Goal: Browse casually: Explore the website without a specific task or goal

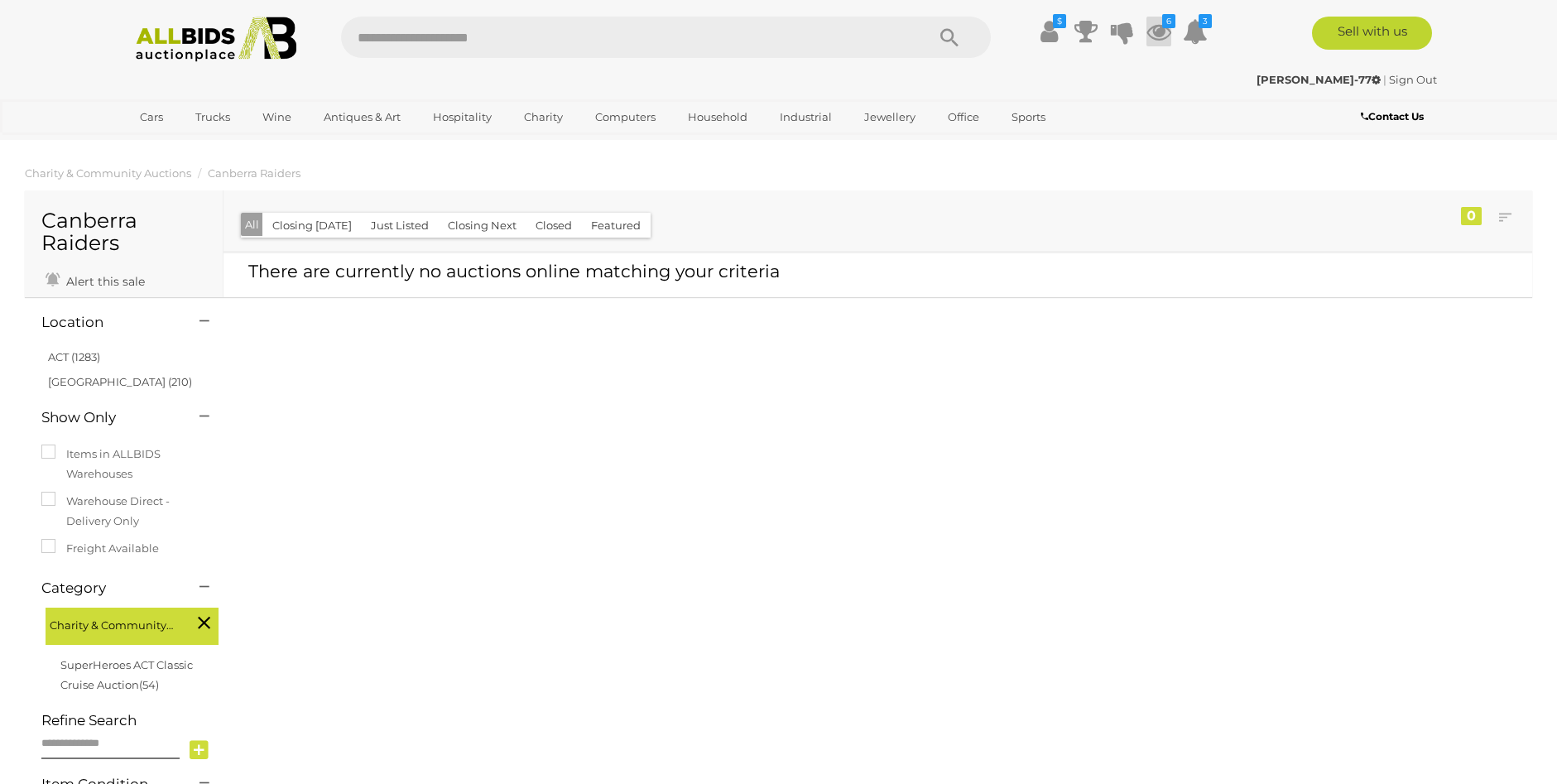
click at [1156, 36] on icon at bounding box center [1159, 31] width 25 height 30
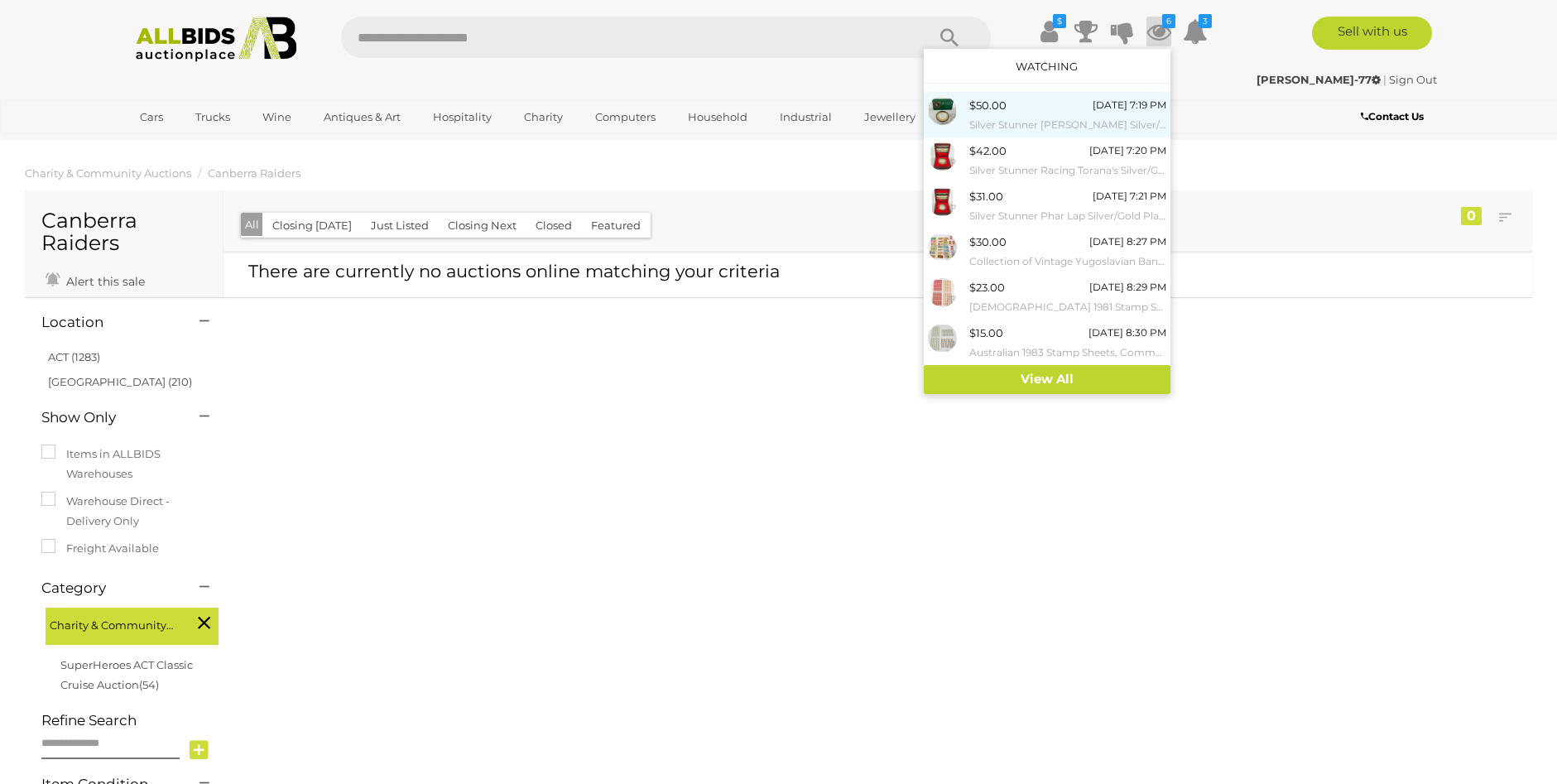
click at [982, 106] on span "$50.00" at bounding box center [988, 105] width 37 height 13
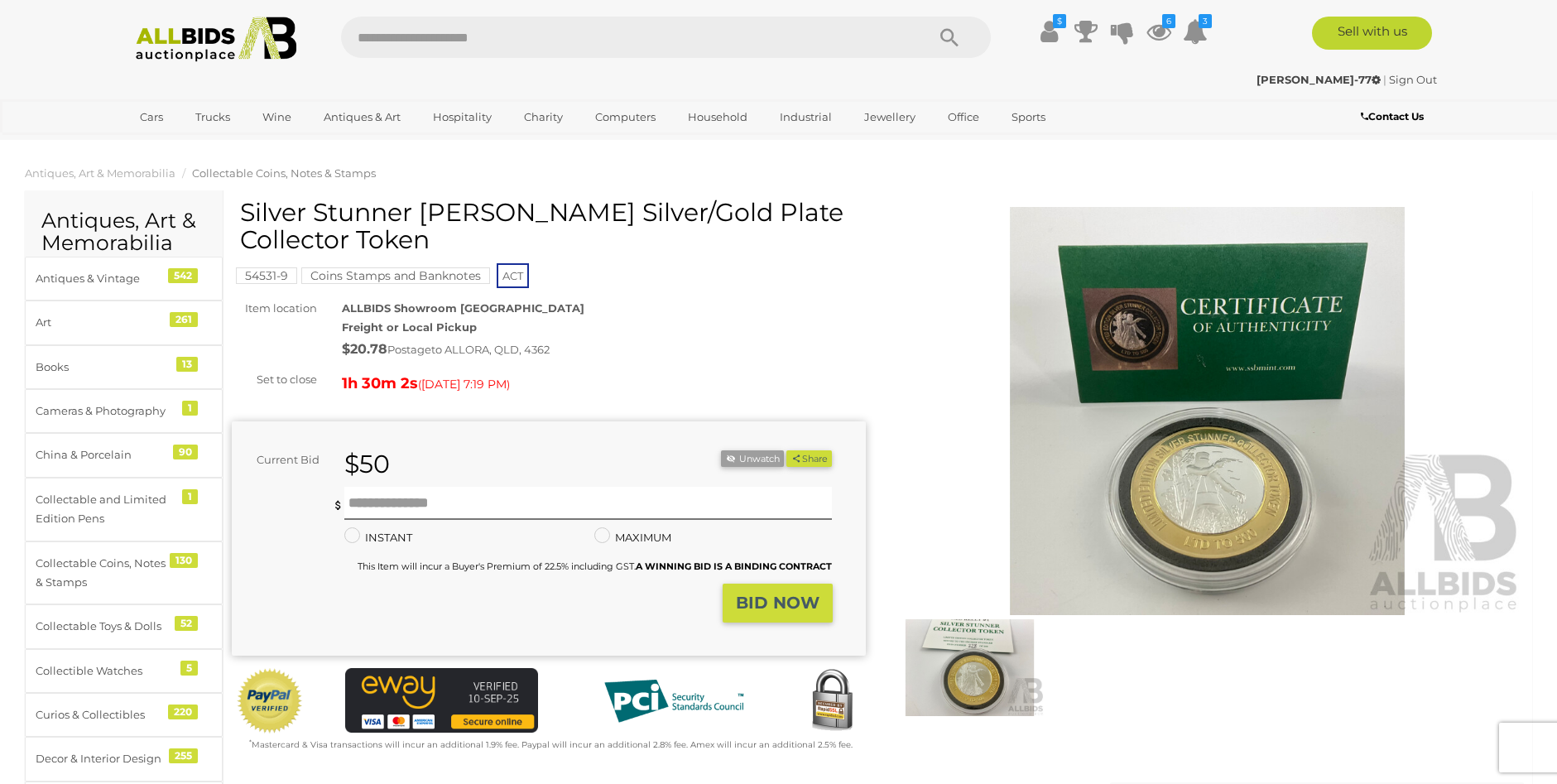
click at [1256, 335] on img at bounding box center [1207, 410] width 634 height 408
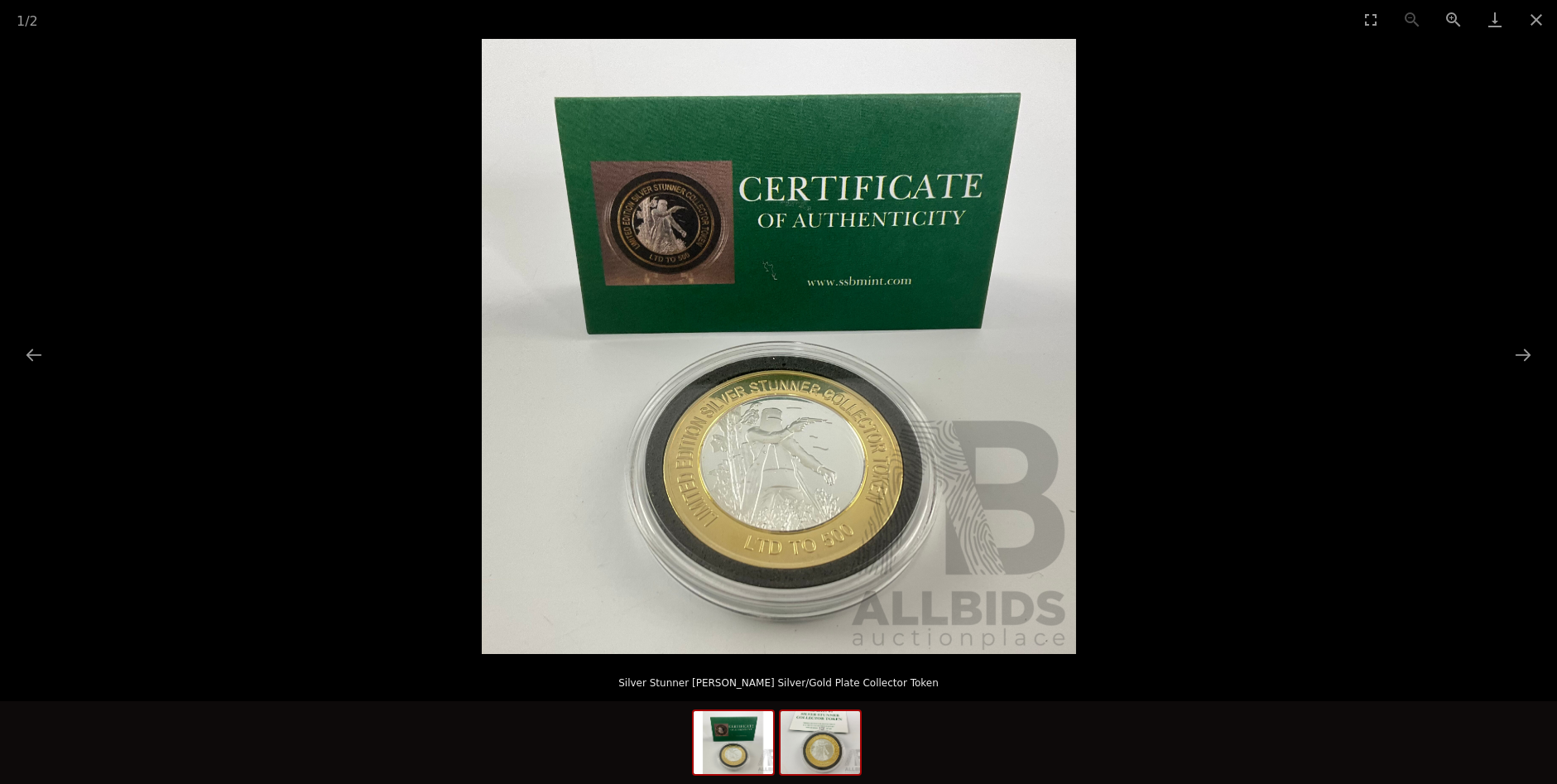
click at [847, 729] on img at bounding box center [820, 742] width 79 height 63
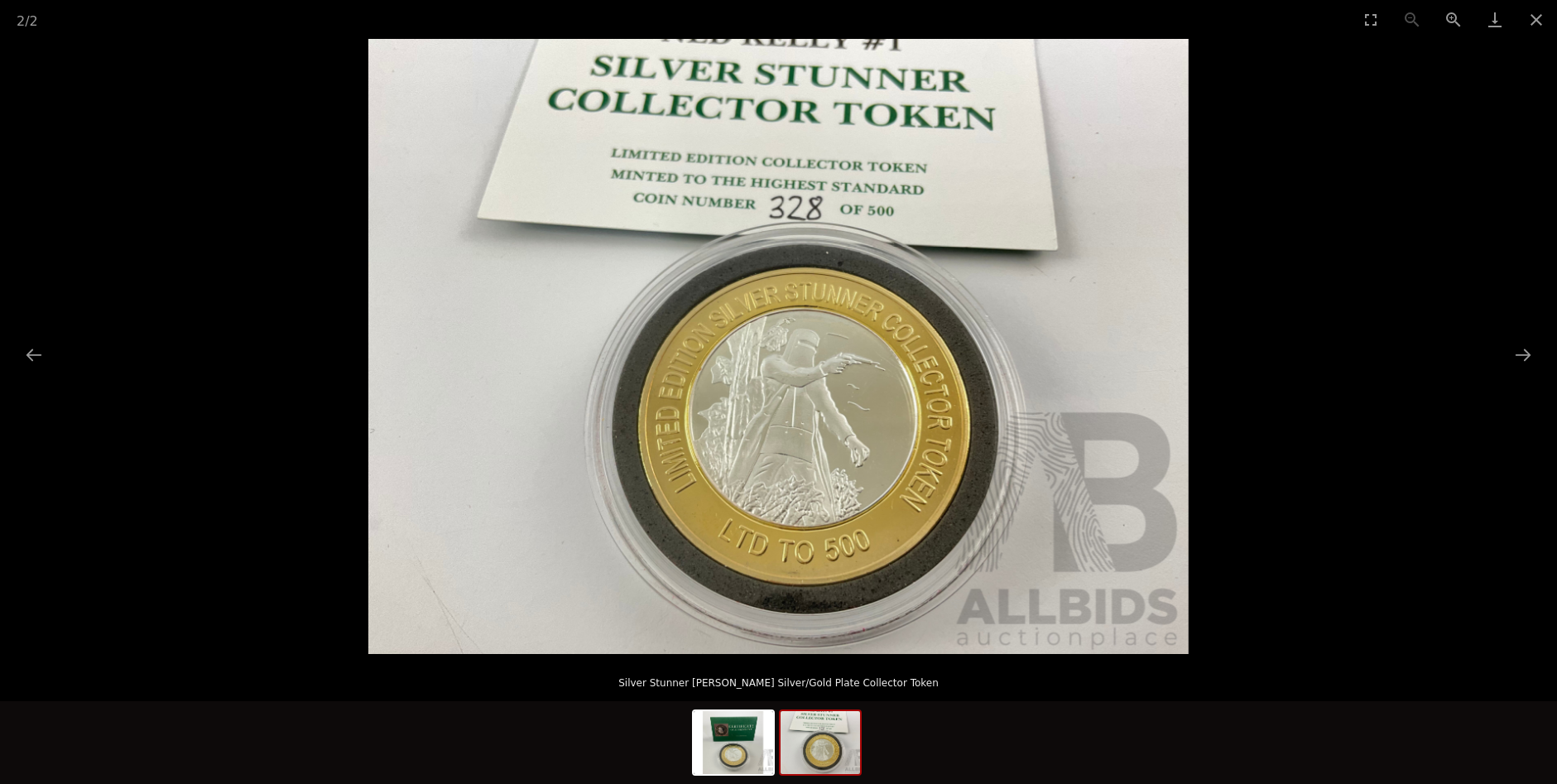
click at [815, 734] on img at bounding box center [820, 742] width 79 height 63
click at [1535, 24] on button "Close gallery" at bounding box center [1536, 19] width 42 height 39
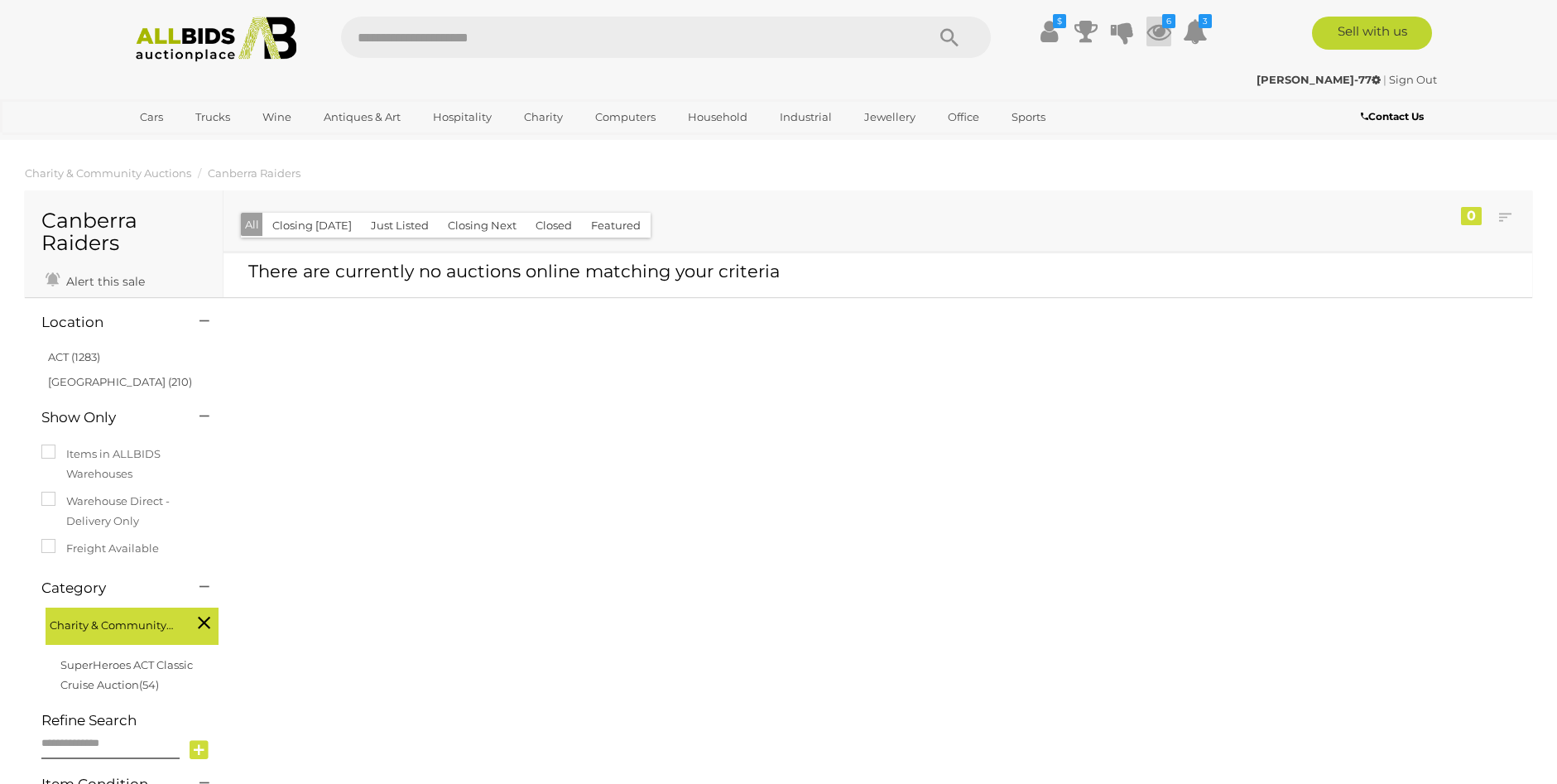
click at [1151, 30] on icon at bounding box center [1159, 31] width 25 height 30
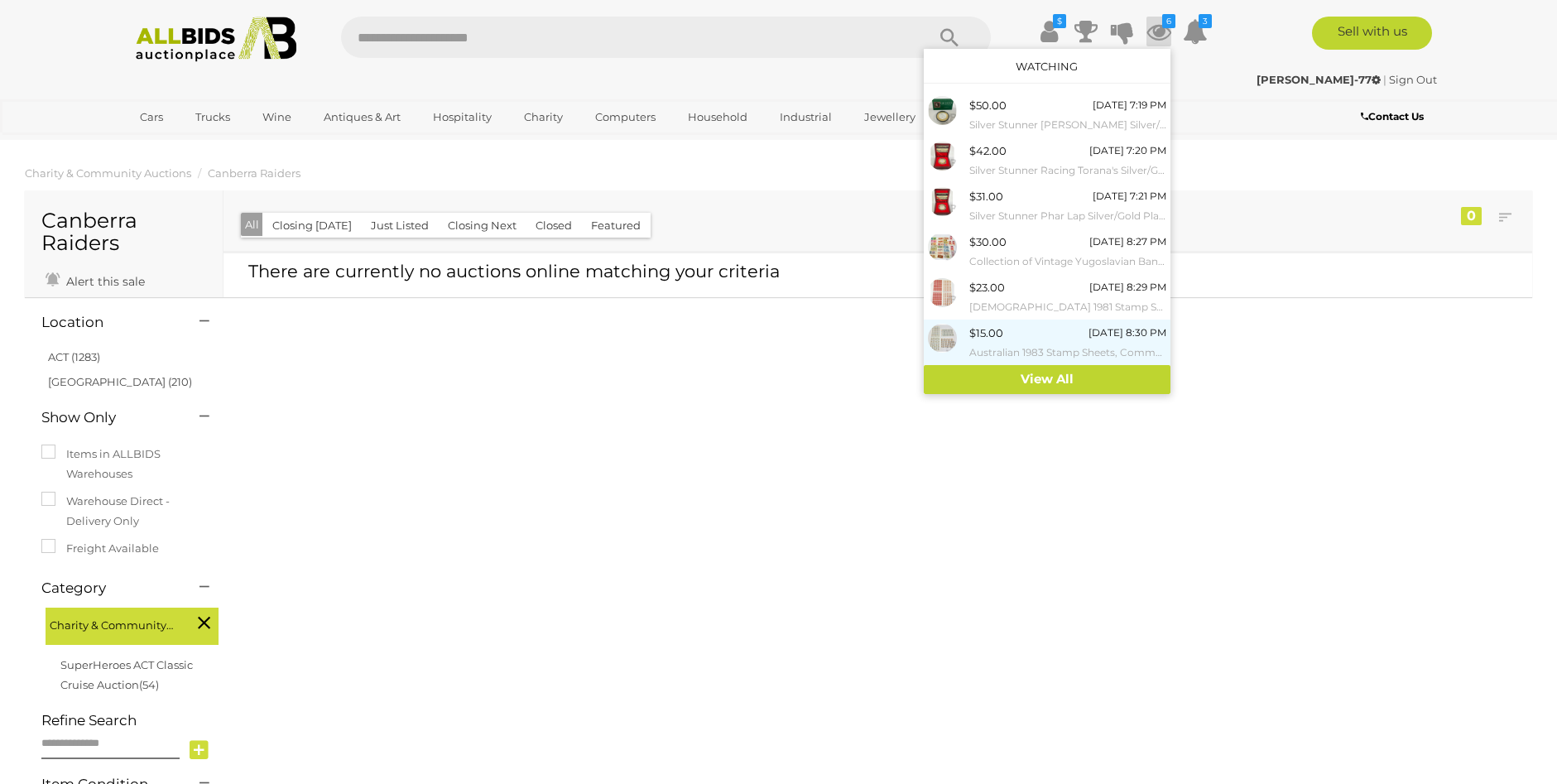
click at [1064, 336] on div "$15.00 Today 8:30 PM Australian 1983 Stamp Sheets, Commonwealth of Australia Pa…" at bounding box center [1068, 342] width 197 height 37
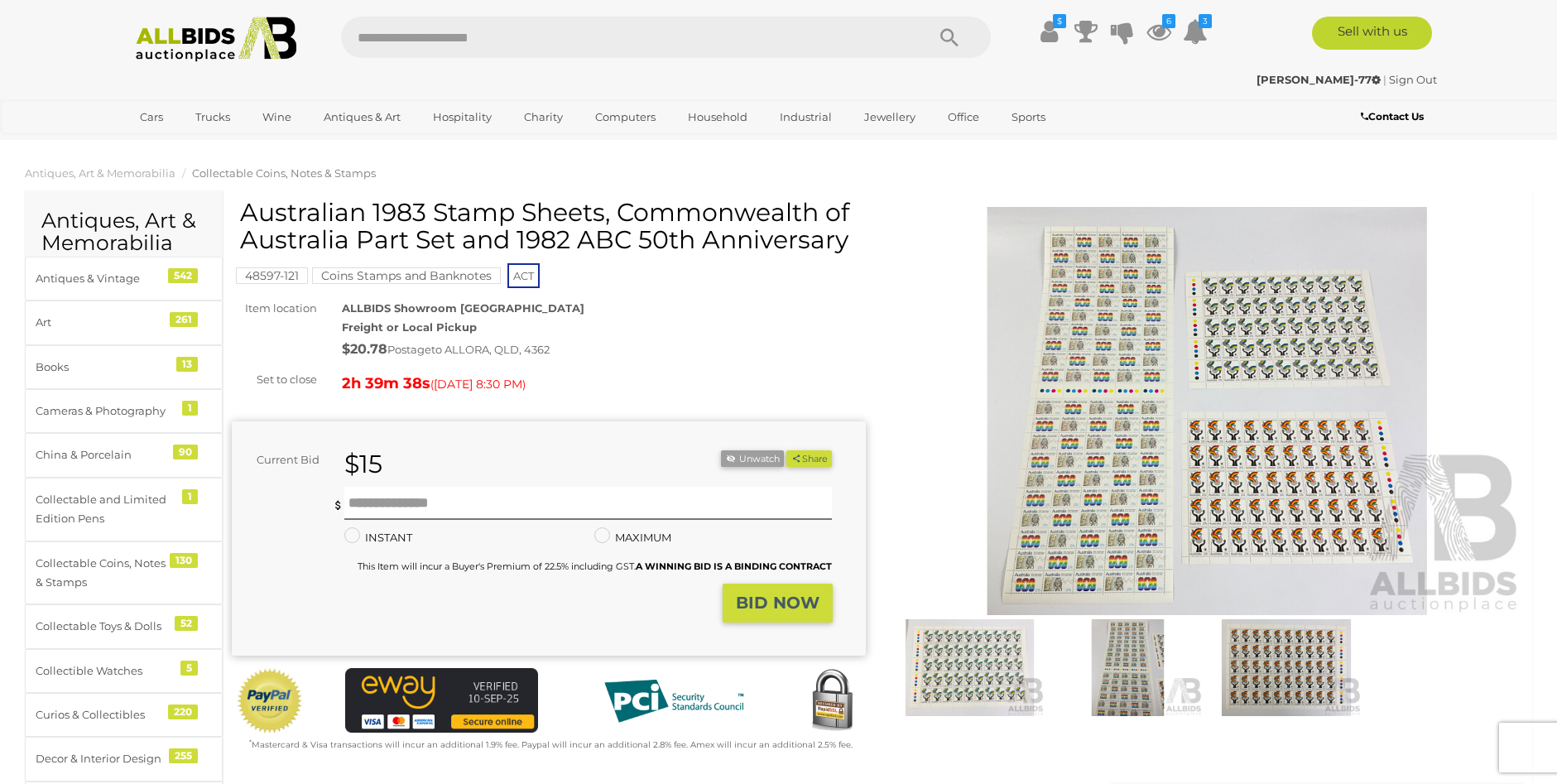
click at [1219, 374] on img at bounding box center [1207, 410] width 634 height 408
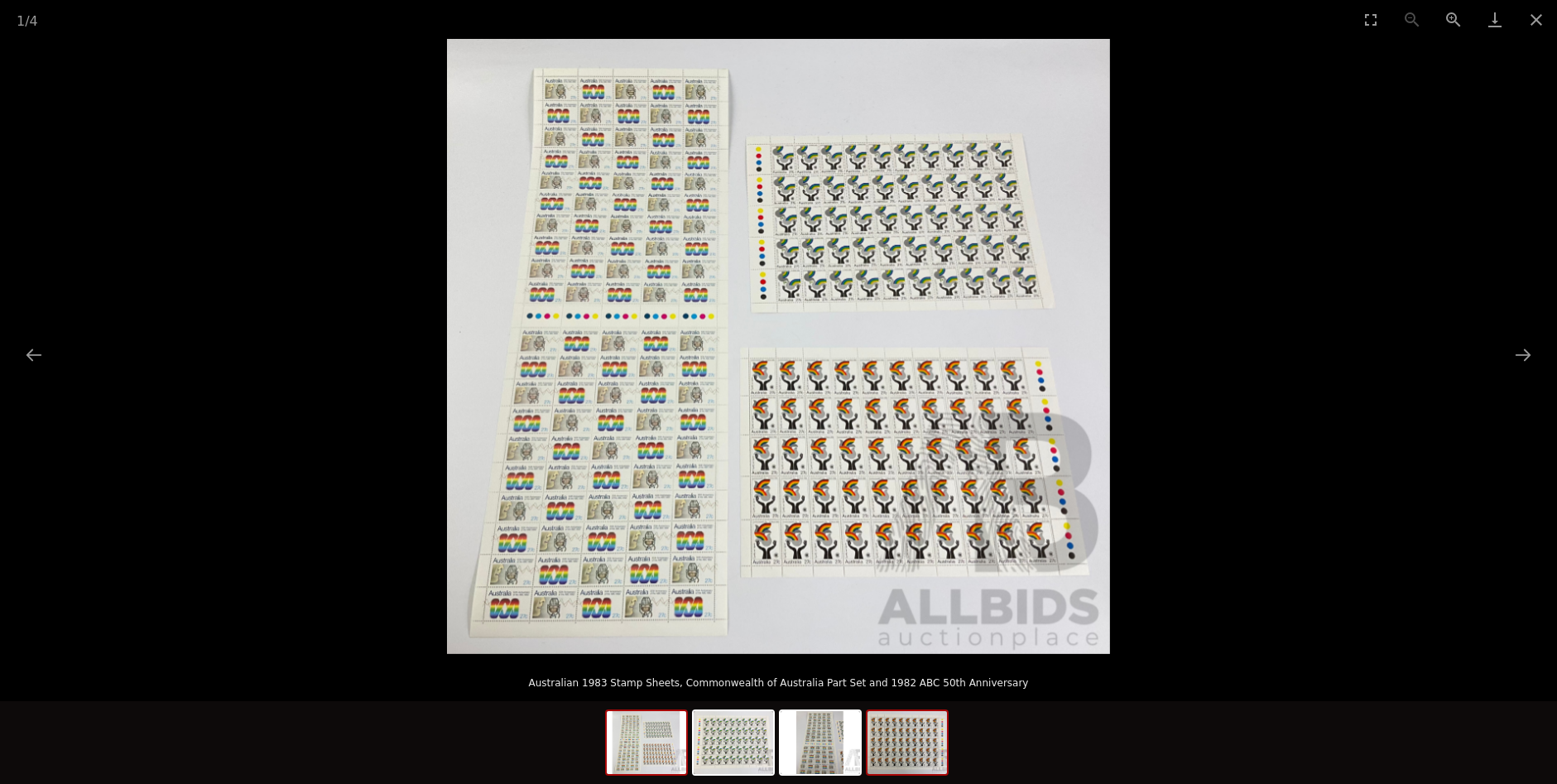
click at [907, 732] on img at bounding box center [907, 742] width 79 height 63
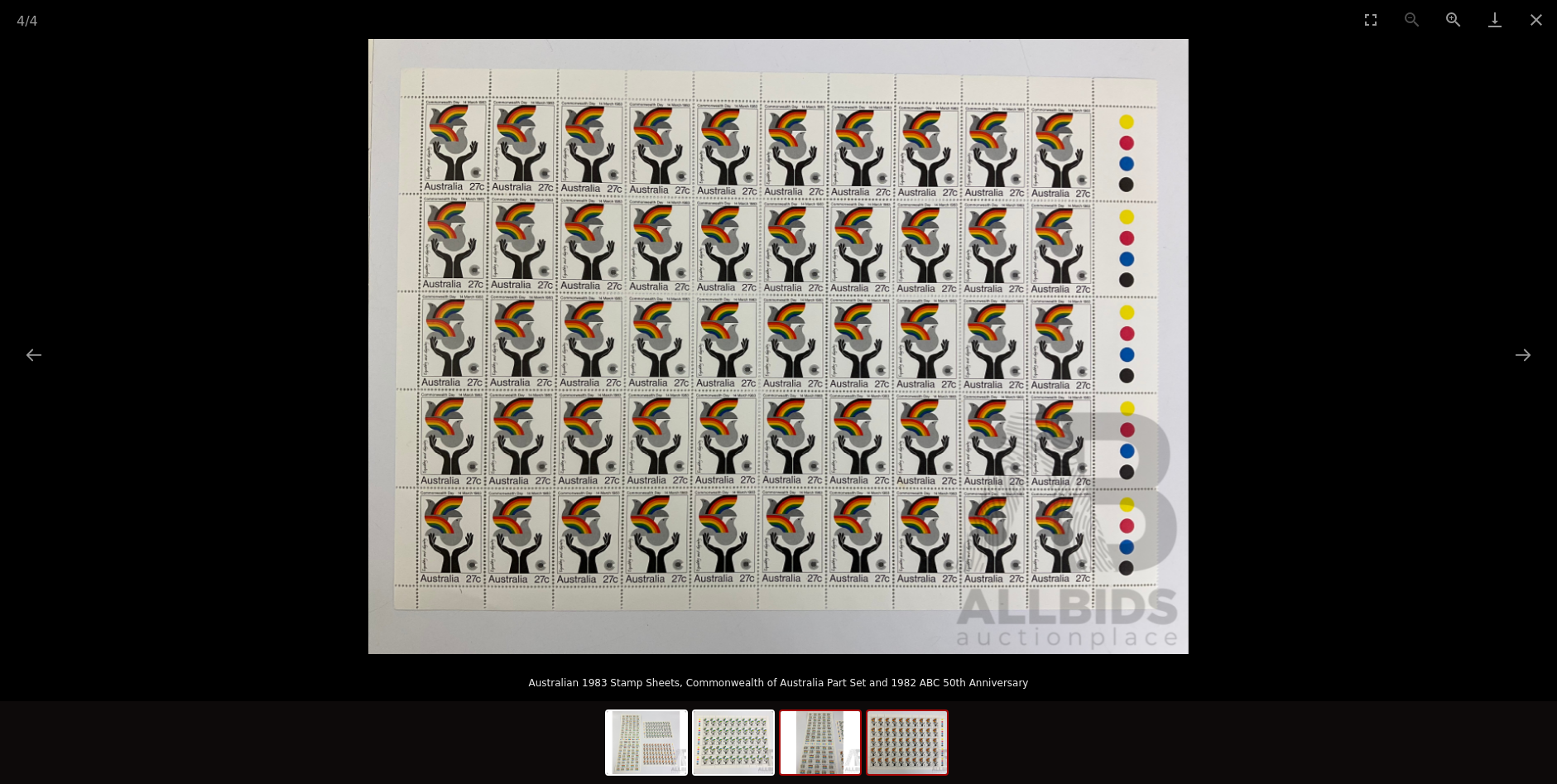
click at [831, 743] on img at bounding box center [820, 742] width 79 height 63
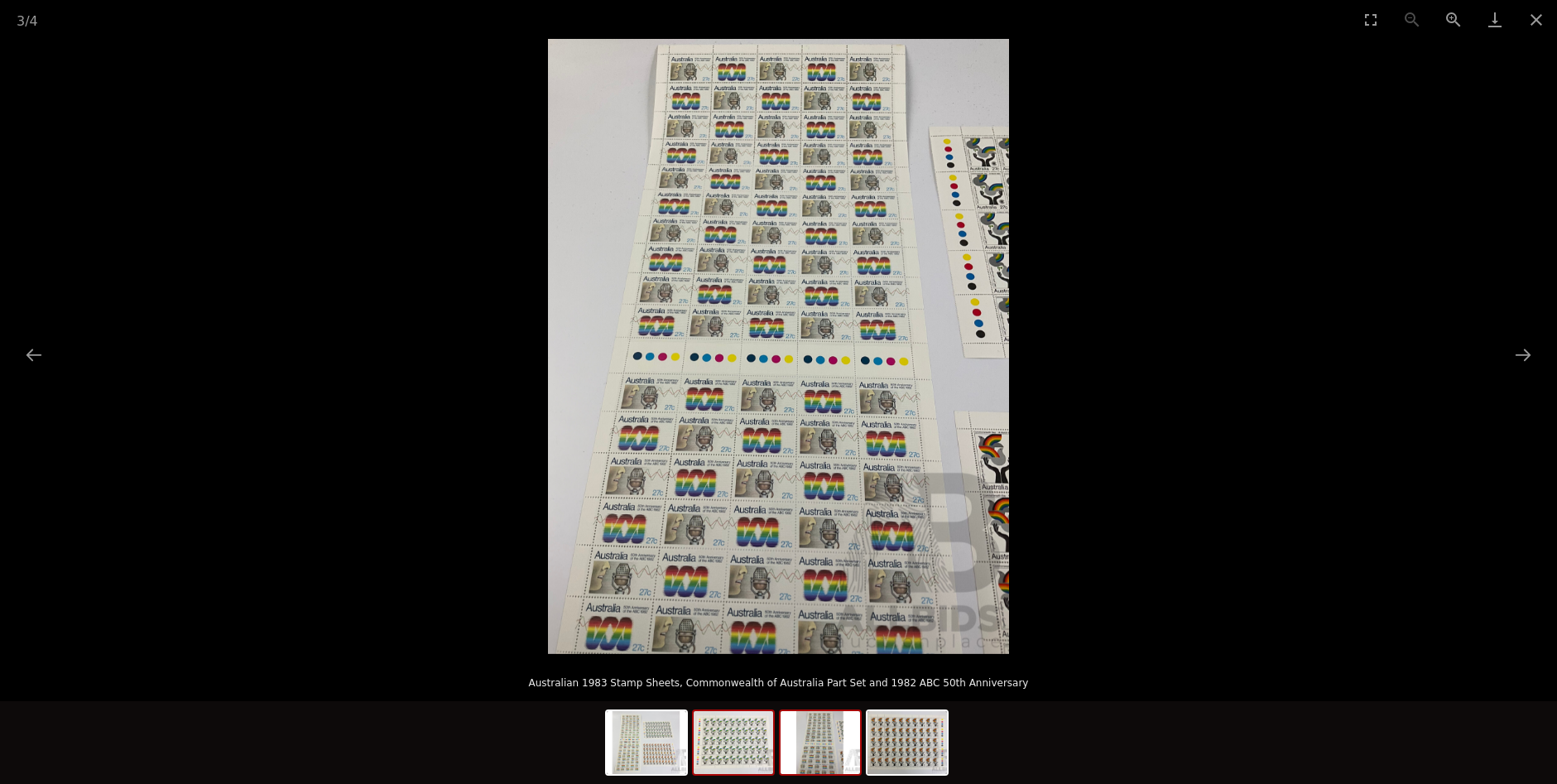
click at [745, 743] on img at bounding box center [733, 742] width 79 height 63
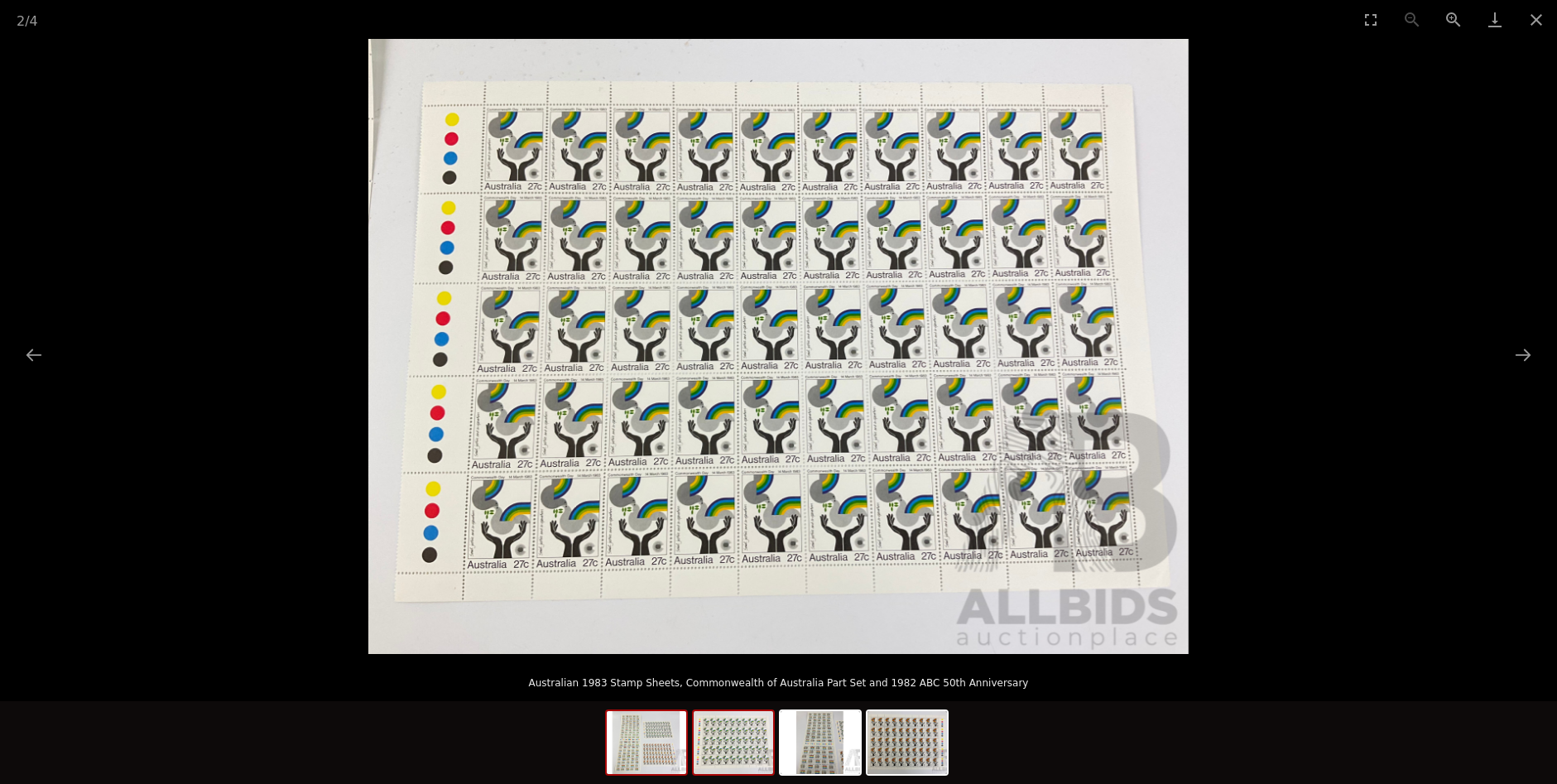
click at [651, 742] on img at bounding box center [647, 742] width 79 height 63
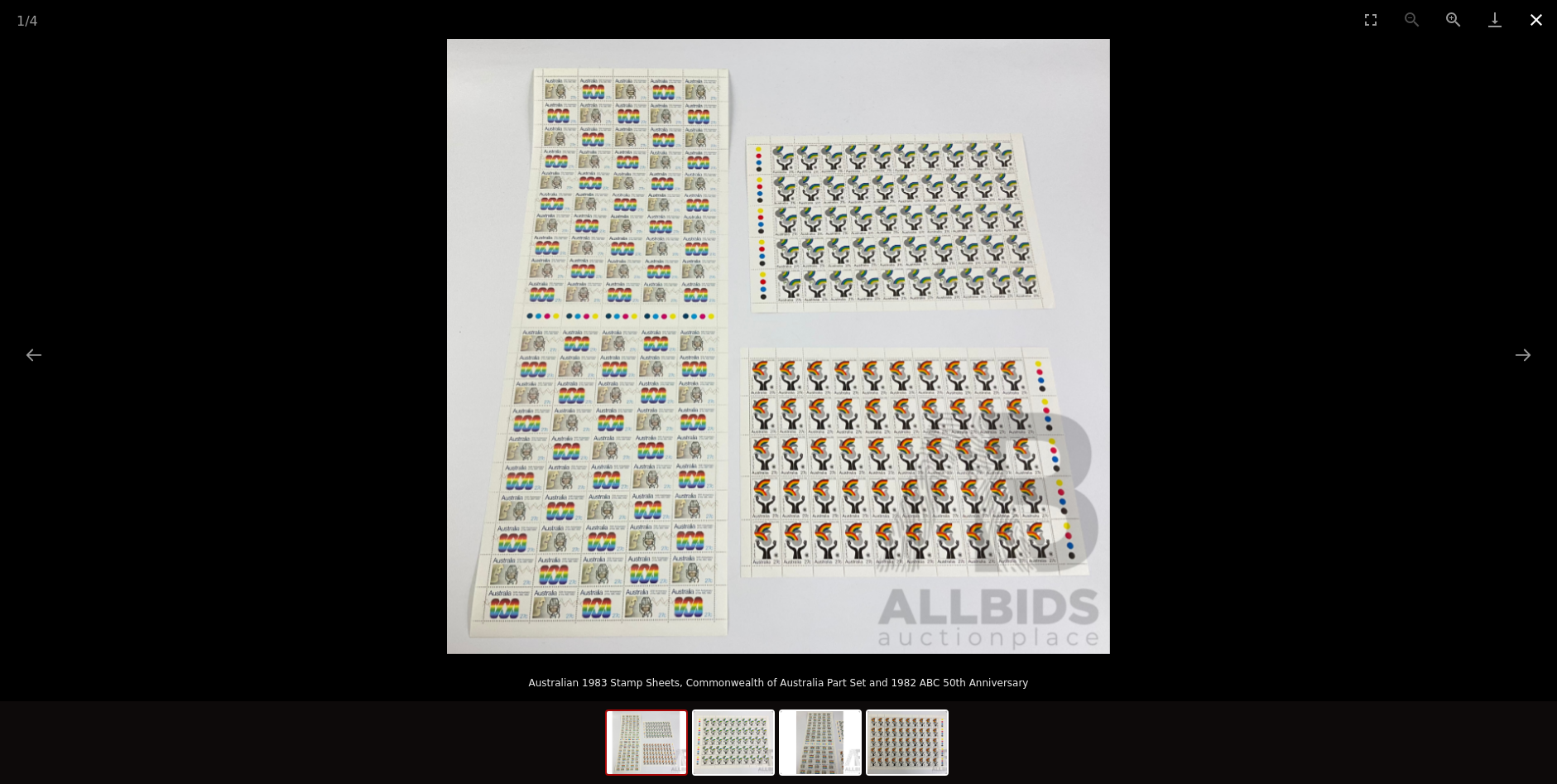
click at [1539, 22] on button "Close gallery" at bounding box center [1536, 19] width 42 height 39
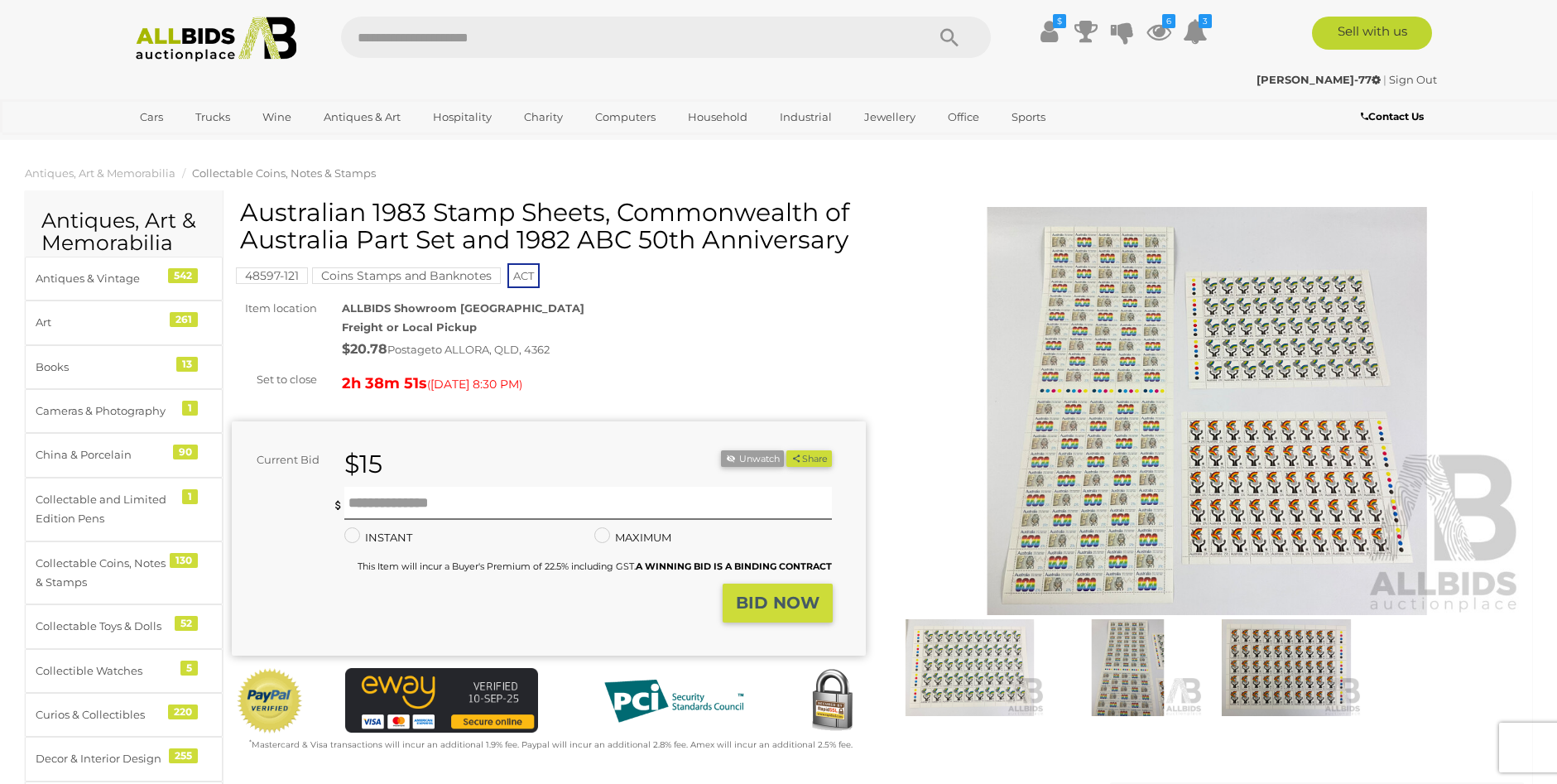
click at [1318, 328] on img at bounding box center [1207, 410] width 634 height 408
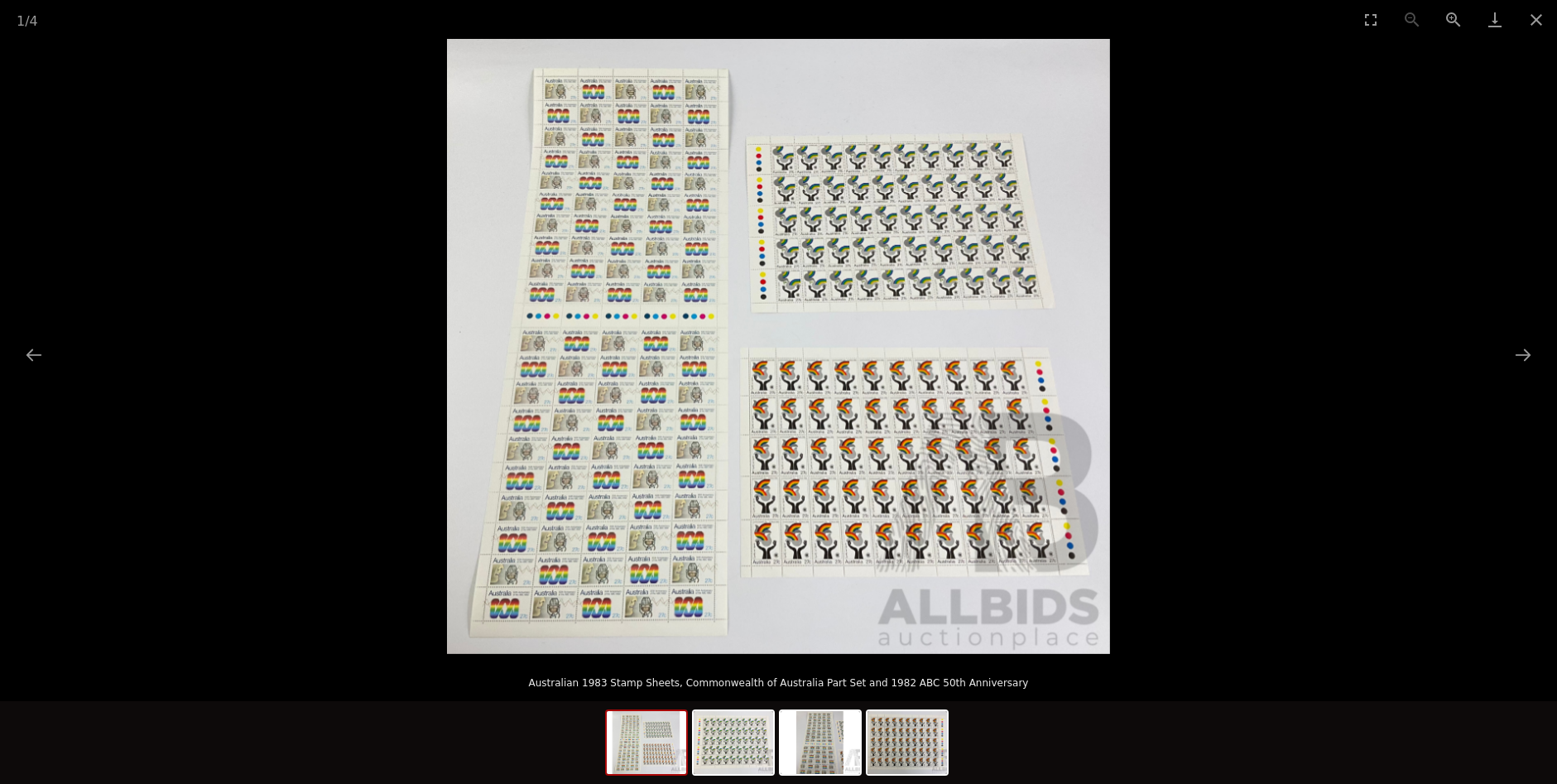
click at [980, 435] on img at bounding box center [778, 346] width 663 height 615
click at [961, 445] on img at bounding box center [778, 346] width 663 height 615
click at [965, 508] on img at bounding box center [778, 346] width 663 height 615
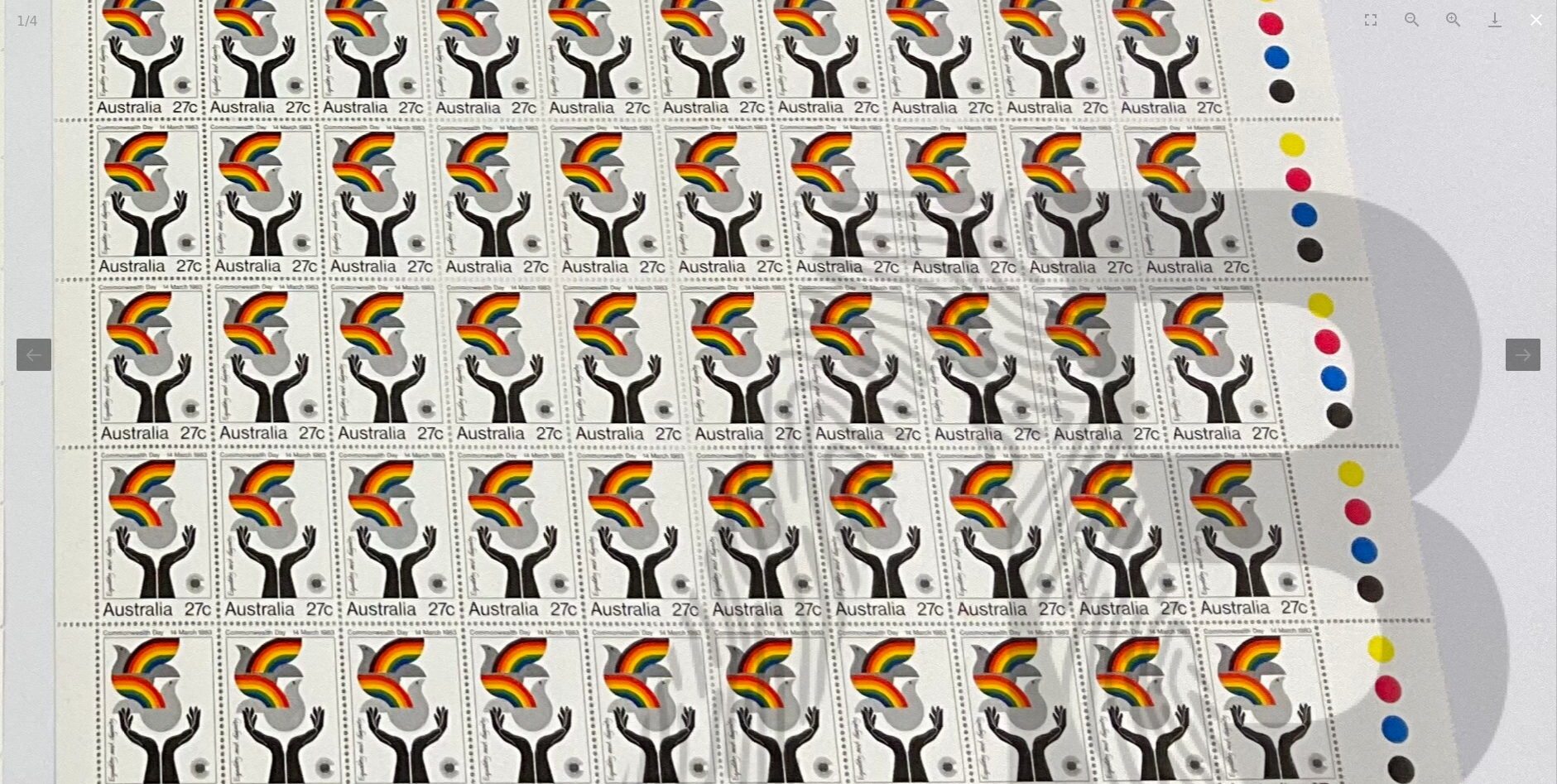
click at [1542, 29] on button "Close gallery" at bounding box center [1536, 19] width 42 height 39
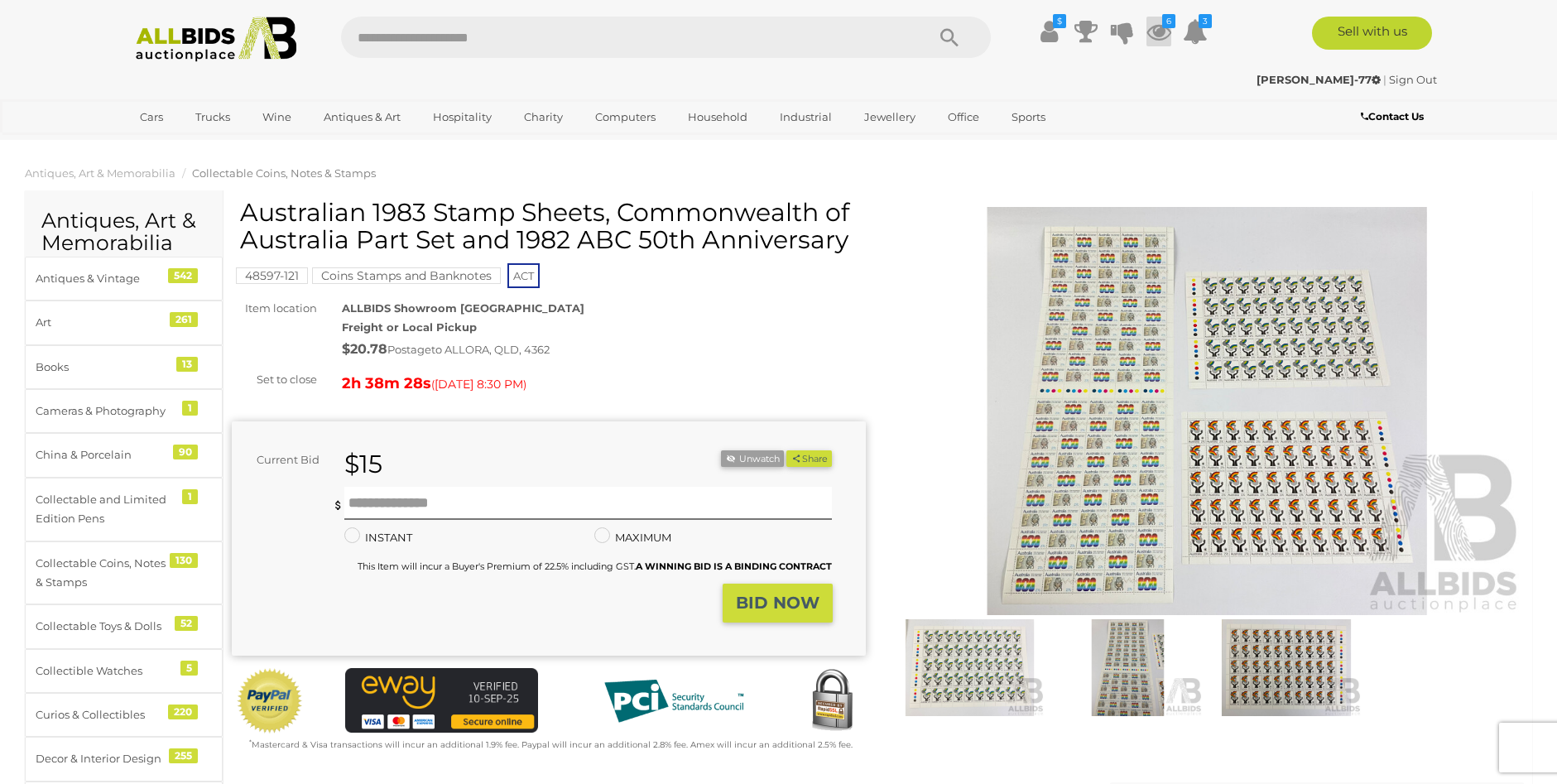
click at [1159, 34] on icon at bounding box center [1159, 31] width 25 height 30
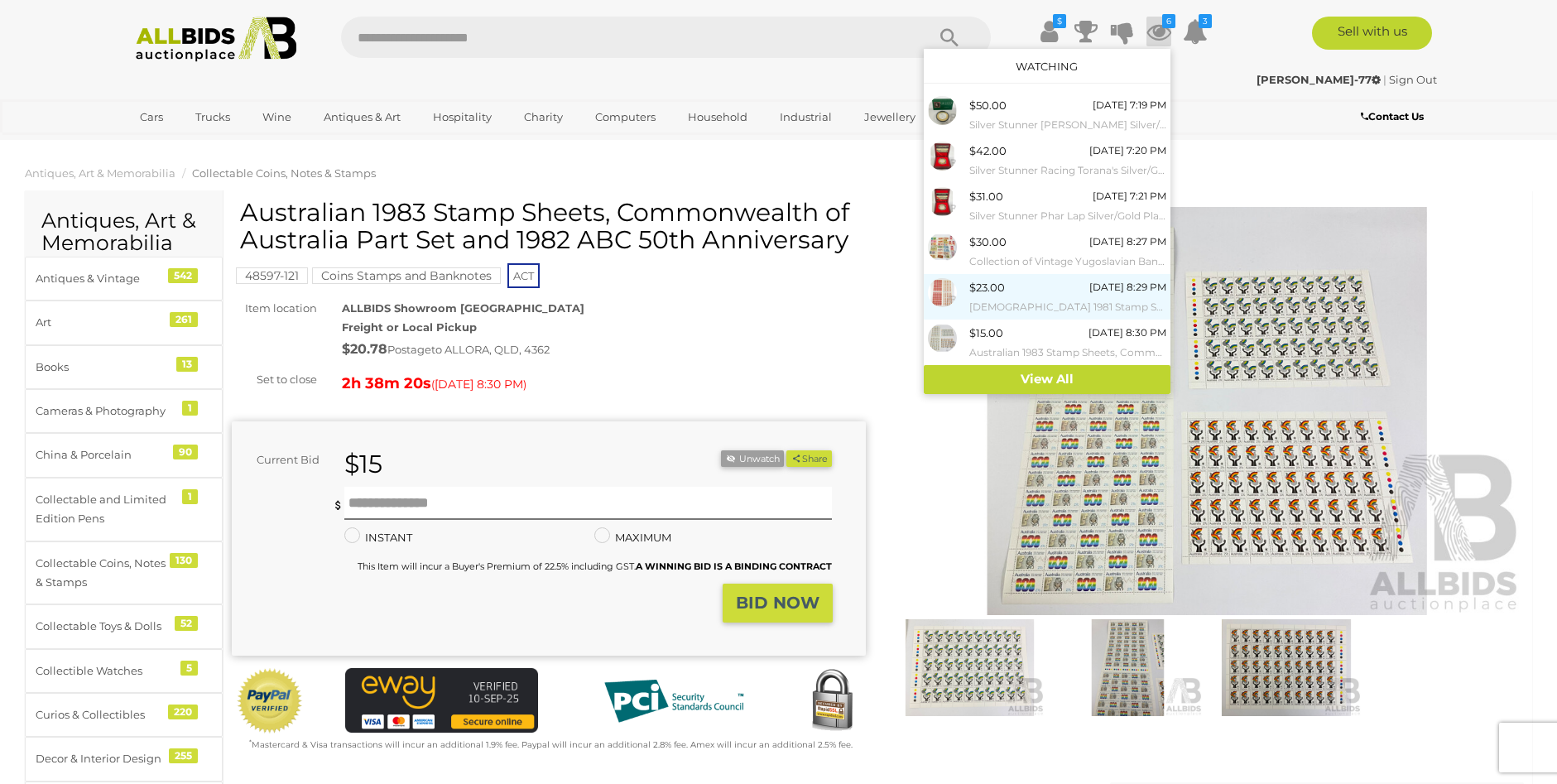
click at [1016, 285] on div "$23.00 Today 8:29 PM Australian 1981 Stamp Sheets, Prince Charles and Princess …" at bounding box center [1068, 297] width 197 height 37
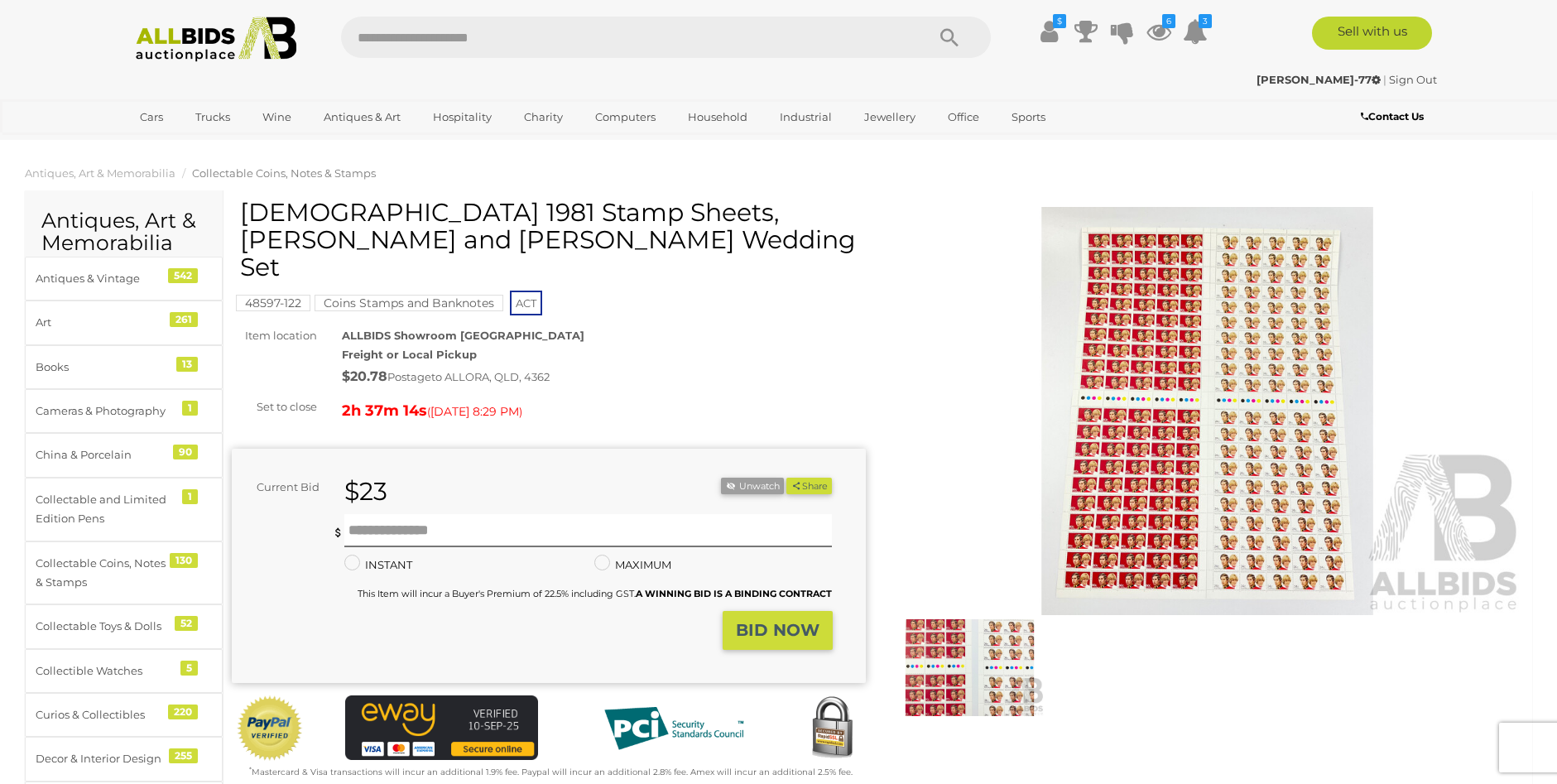
click at [1189, 359] on img at bounding box center [1207, 410] width 634 height 408
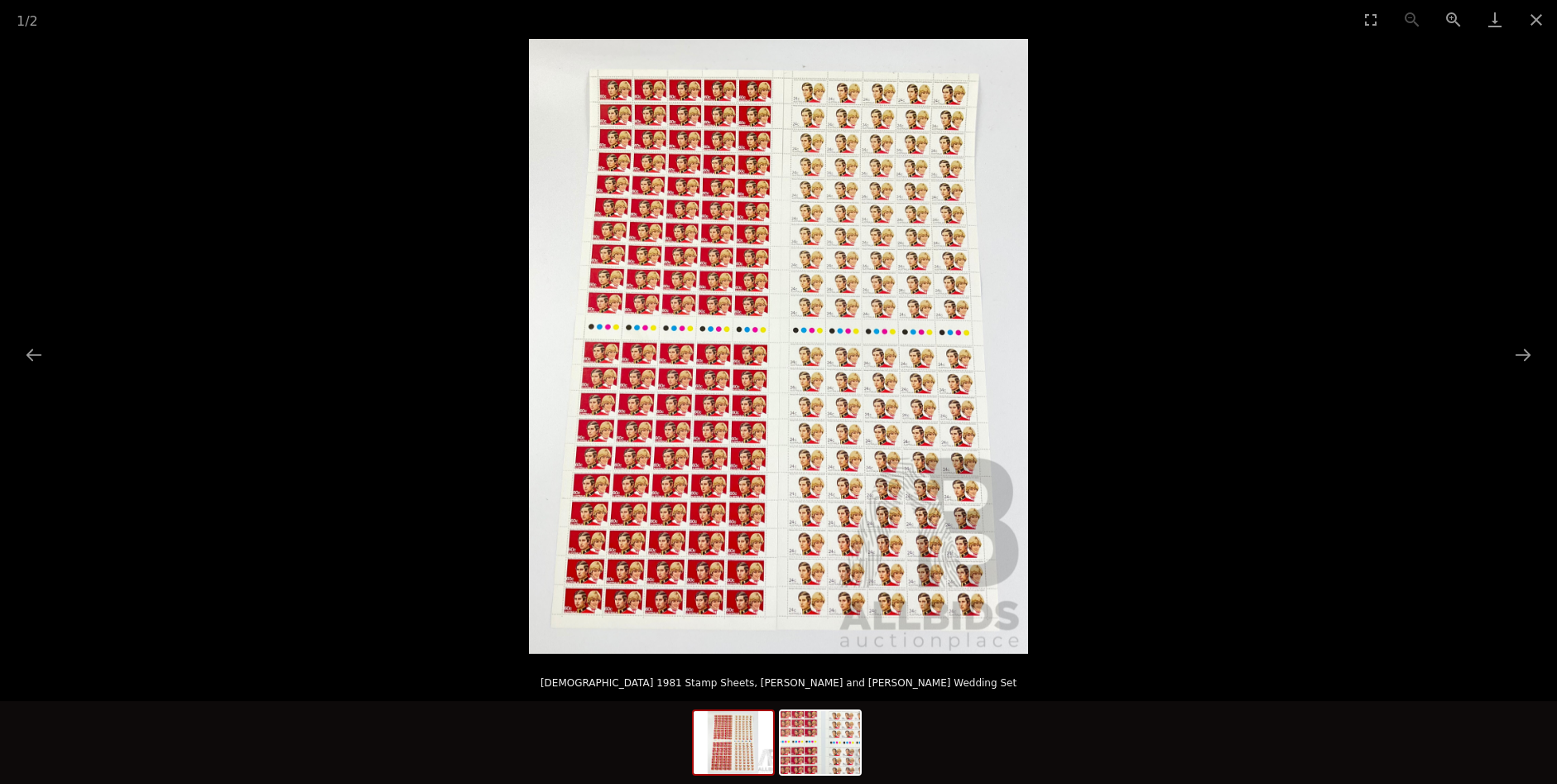
click at [974, 388] on img at bounding box center [778, 346] width 499 height 615
click at [743, 415] on img at bounding box center [778, 346] width 499 height 615
click at [727, 720] on img at bounding box center [733, 742] width 79 height 63
click at [739, 741] on img at bounding box center [733, 742] width 79 height 63
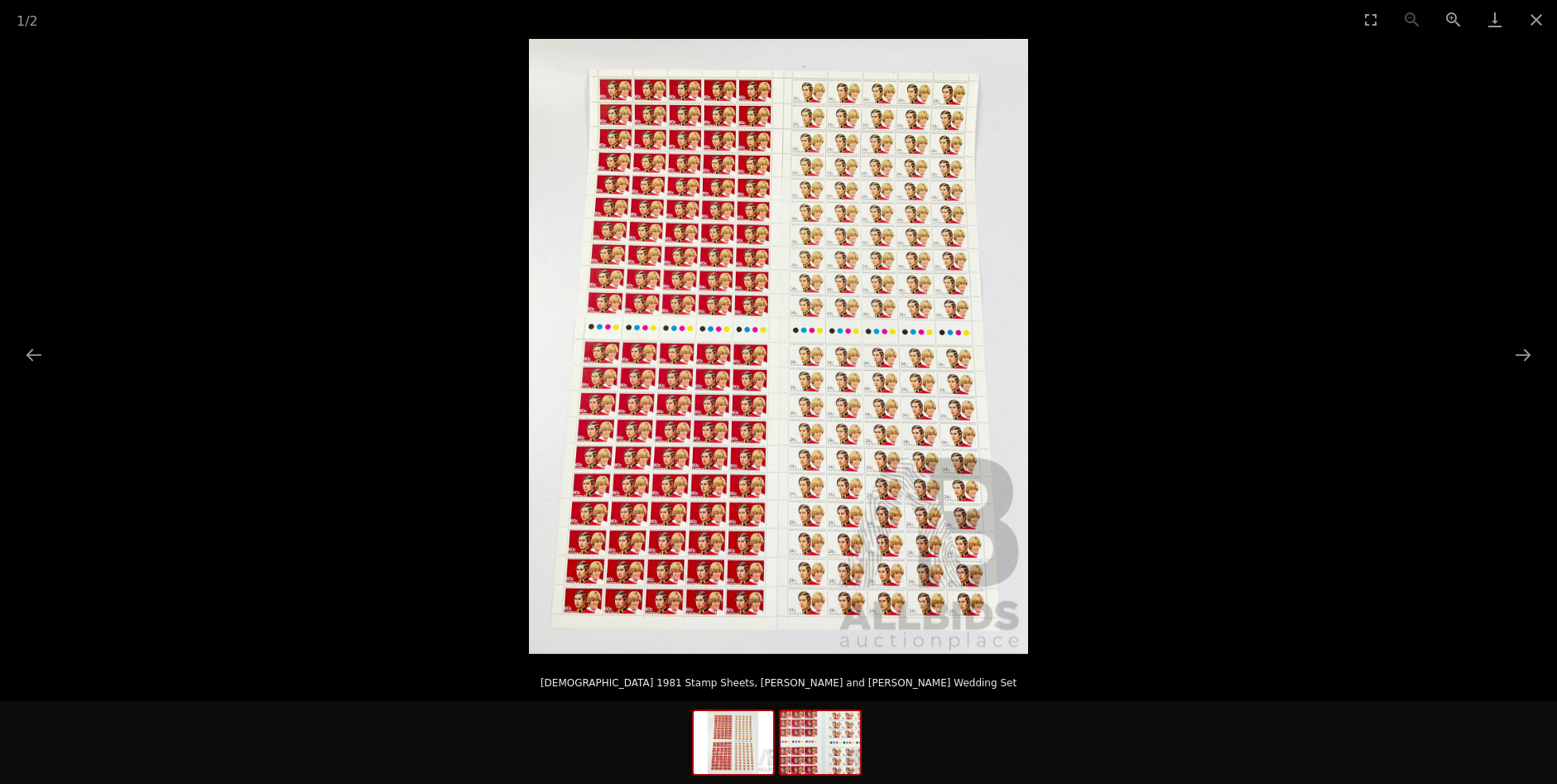
click at [804, 743] on img at bounding box center [820, 742] width 79 height 63
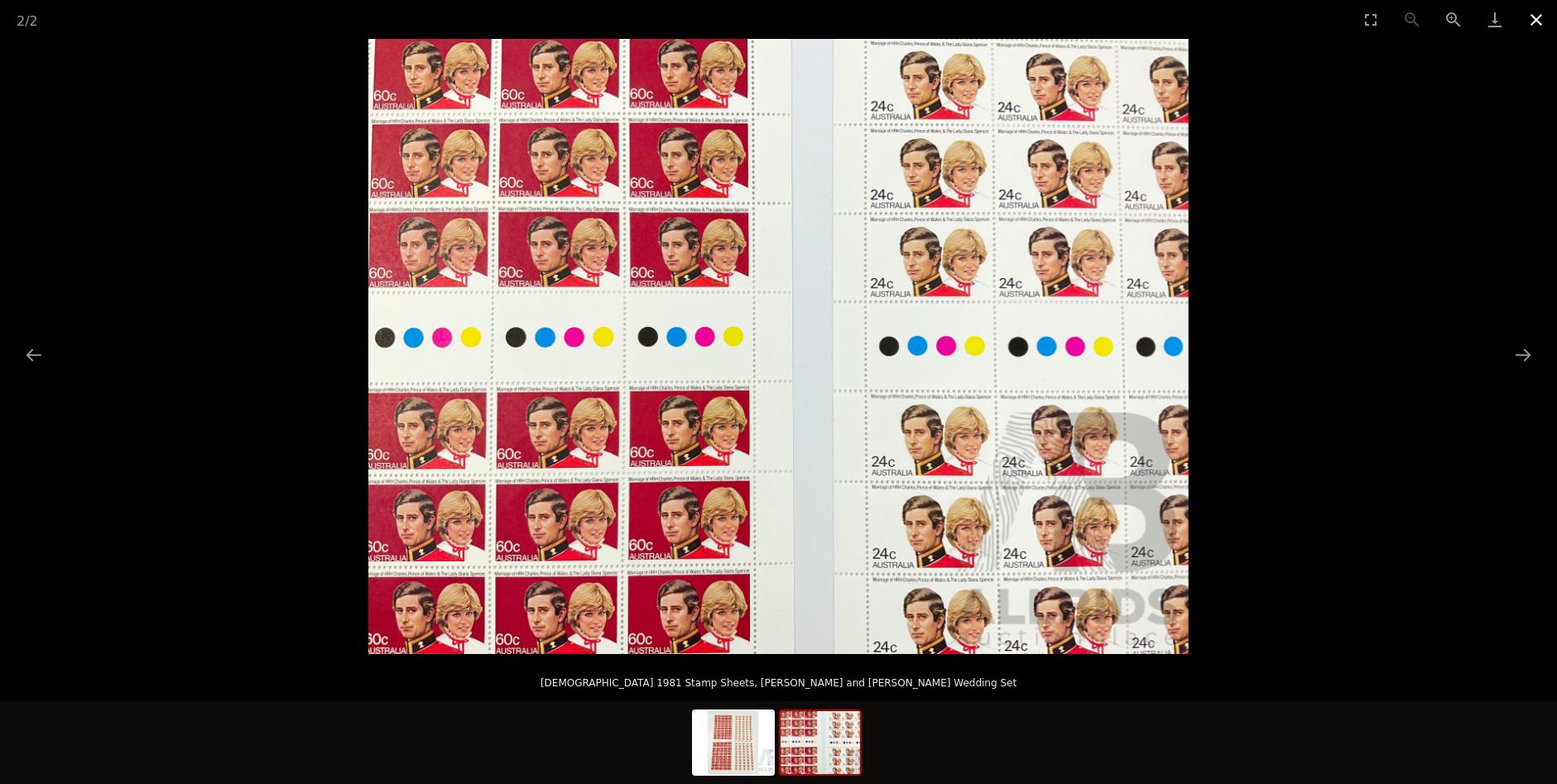
click at [1538, 14] on button "Close gallery" at bounding box center [1536, 19] width 42 height 39
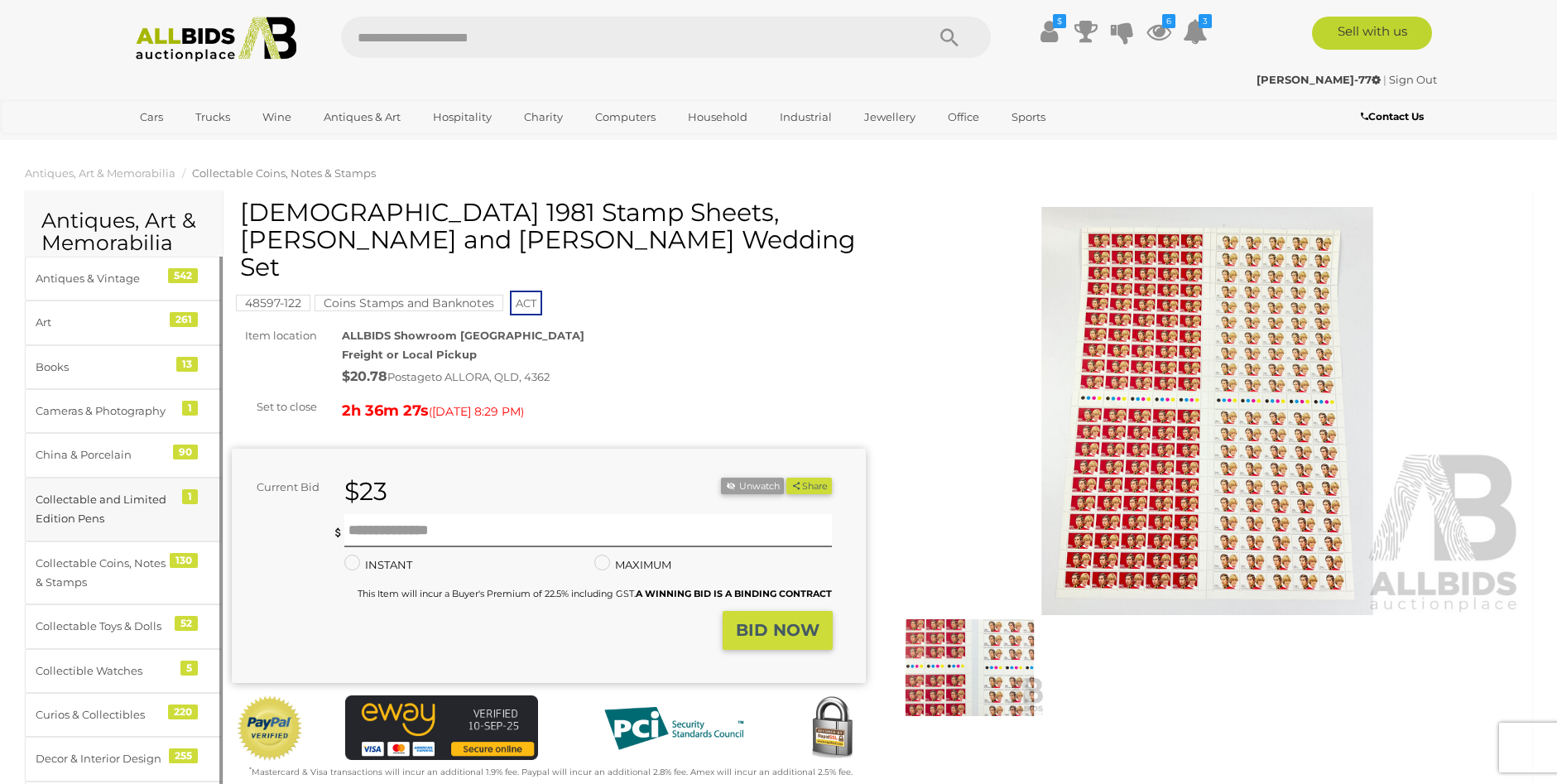
click at [158, 501] on div "Collectable and Limited Edition Pens" at bounding box center [104, 509] width 137 height 39
